Goal: Complete application form

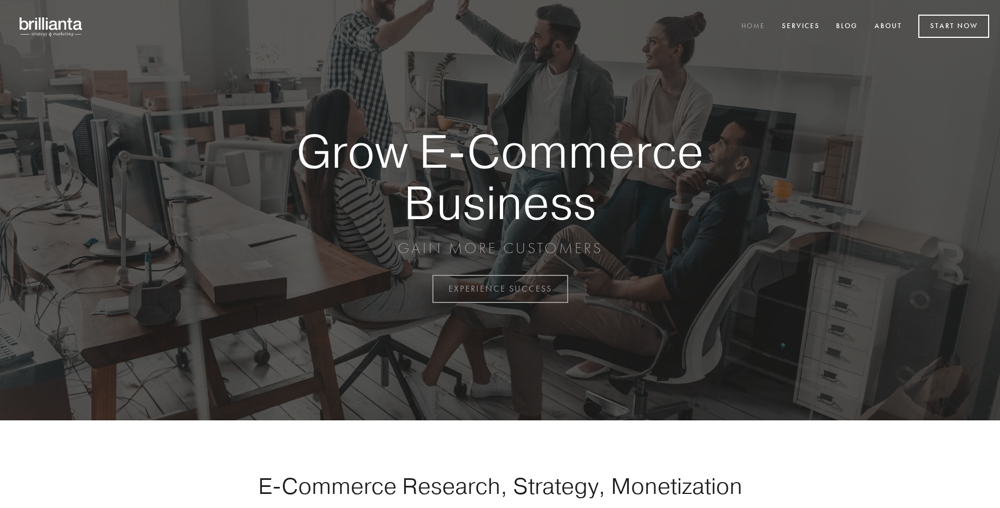
scroll to position [2837, 0]
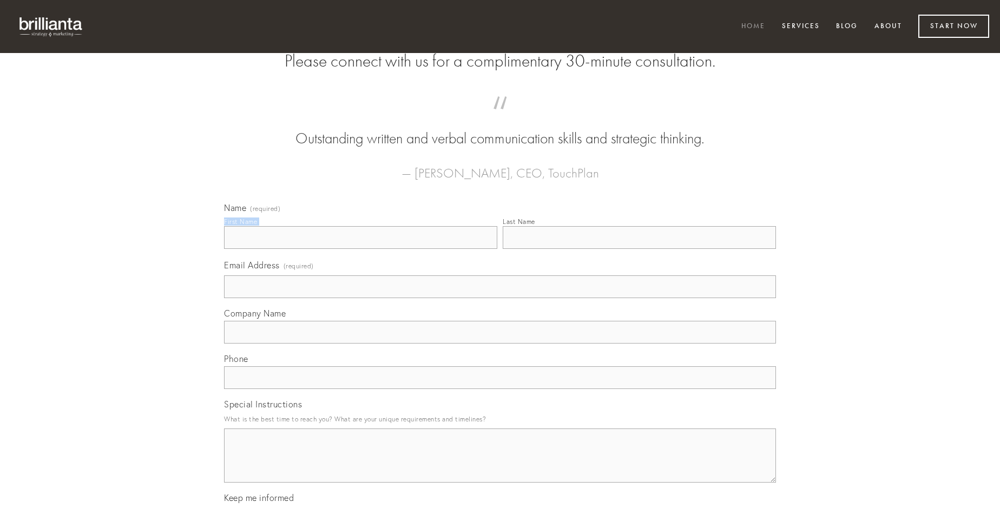
type input "[PERSON_NAME]"
click at [639, 249] on input "Last Name" at bounding box center [639, 237] width 273 height 23
type input "[PERSON_NAME]"
click at [500, 298] on input "Email Address (required)" at bounding box center [500, 286] width 552 height 23
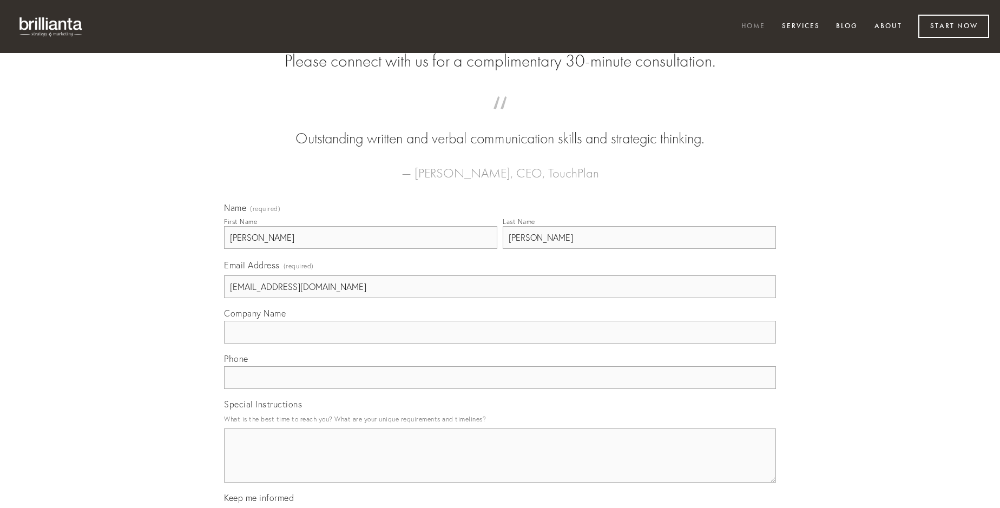
type input "[EMAIL_ADDRESS][DOMAIN_NAME]"
click at [500, 344] on input "Company Name" at bounding box center [500, 332] width 552 height 23
type input "uter"
click at [500, 389] on input "text" at bounding box center [500, 377] width 552 height 23
click at [500, 465] on textarea "Special Instructions" at bounding box center [500, 456] width 552 height 54
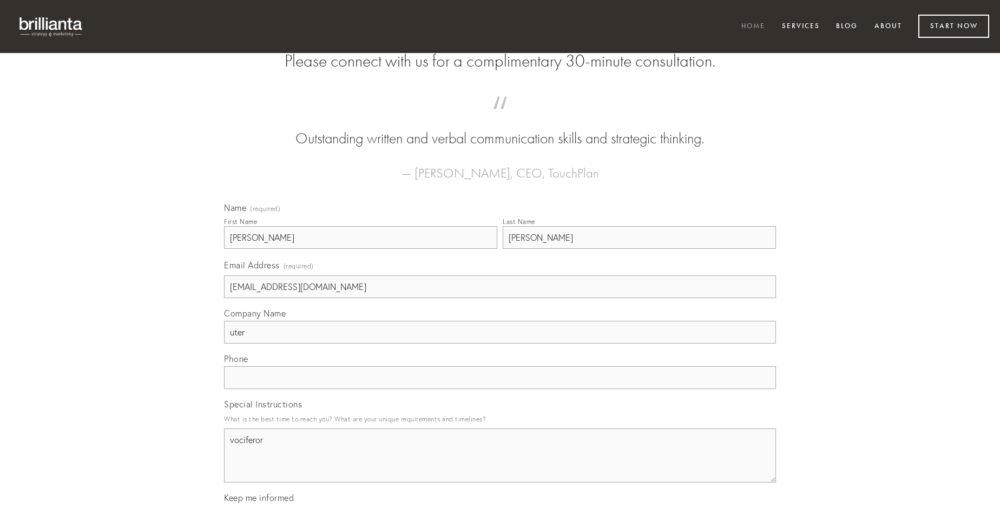
type textarea "vociferor"
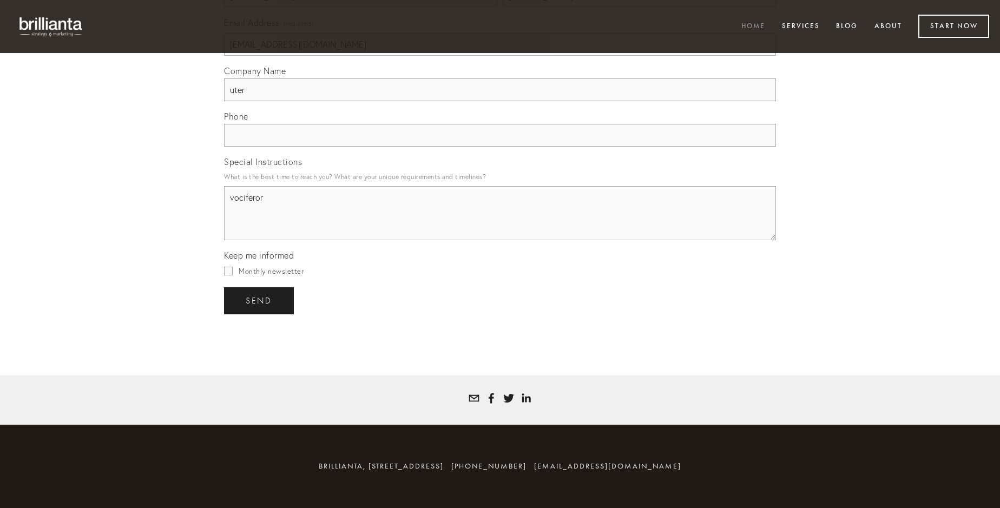
click at [260, 300] on span "send" at bounding box center [259, 301] width 27 height 10
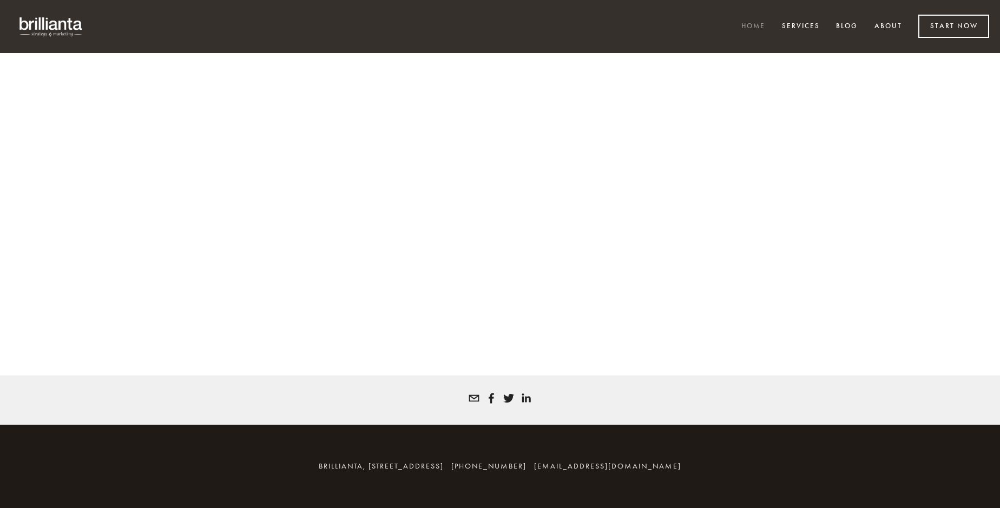
scroll to position [2822, 0]
